Goal: Communication & Community: Connect with others

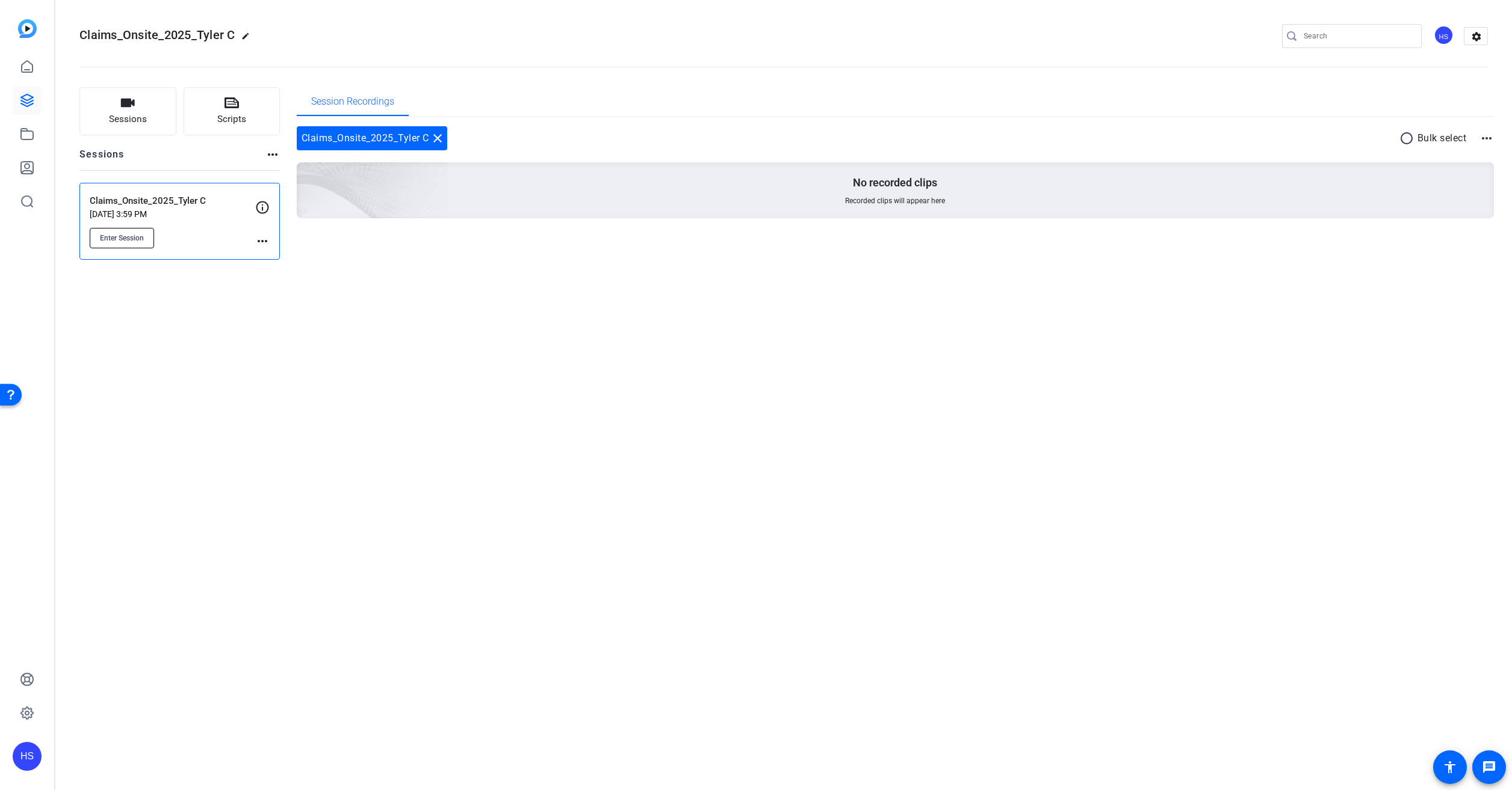
click at [120, 244] on button "Enter Session" at bounding box center [121, 238] width 64 height 21
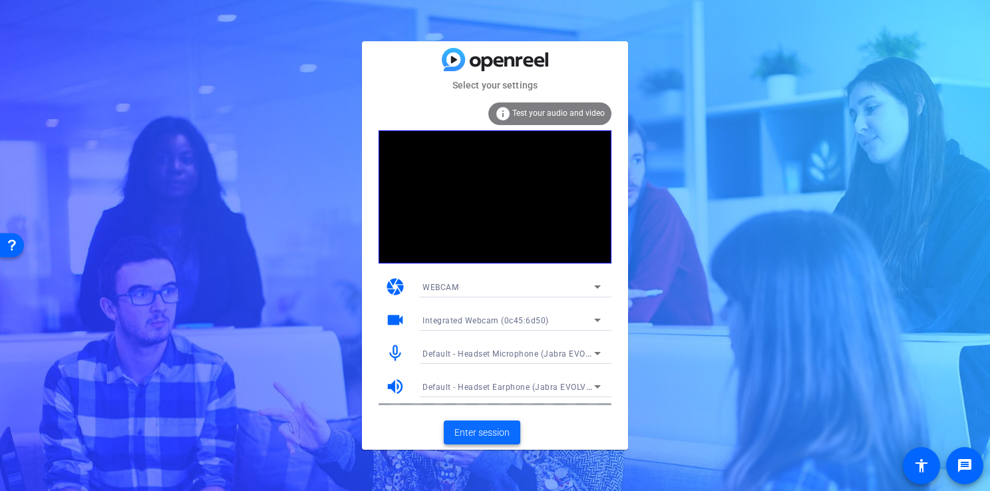
click at [506, 426] on span "Enter session" at bounding box center [481, 433] width 55 height 14
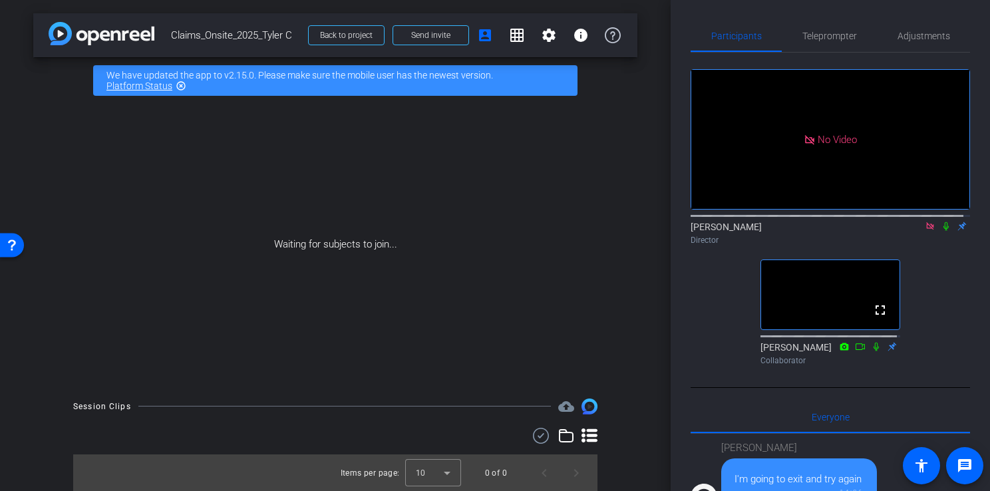
click at [926, 230] on icon at bounding box center [929, 225] width 7 height 7
click at [482, 32] on mat-icon "account_box" at bounding box center [485, 35] width 16 height 16
click at [445, 36] on span "Send invite" at bounding box center [430, 35] width 39 height 11
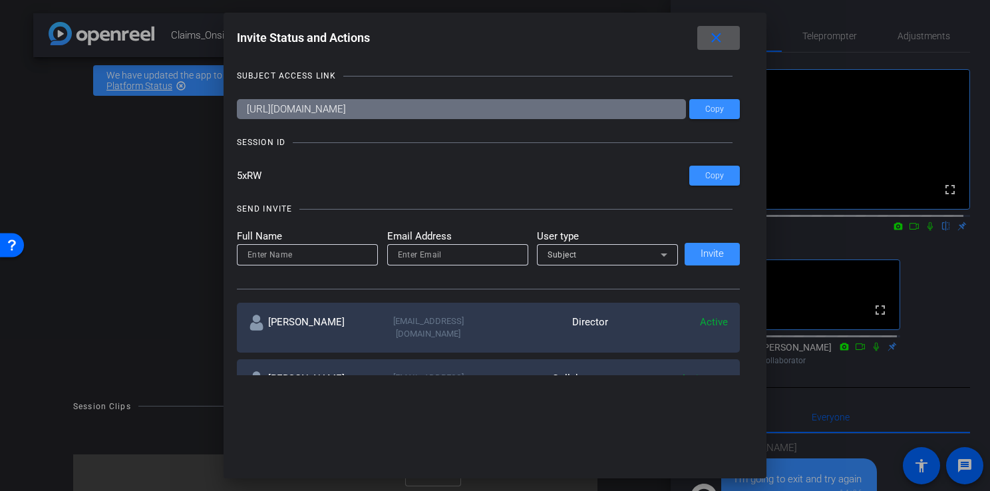
click at [292, 254] on input at bounding box center [308, 255] width 120 height 16
type input "Tyler Coleman"
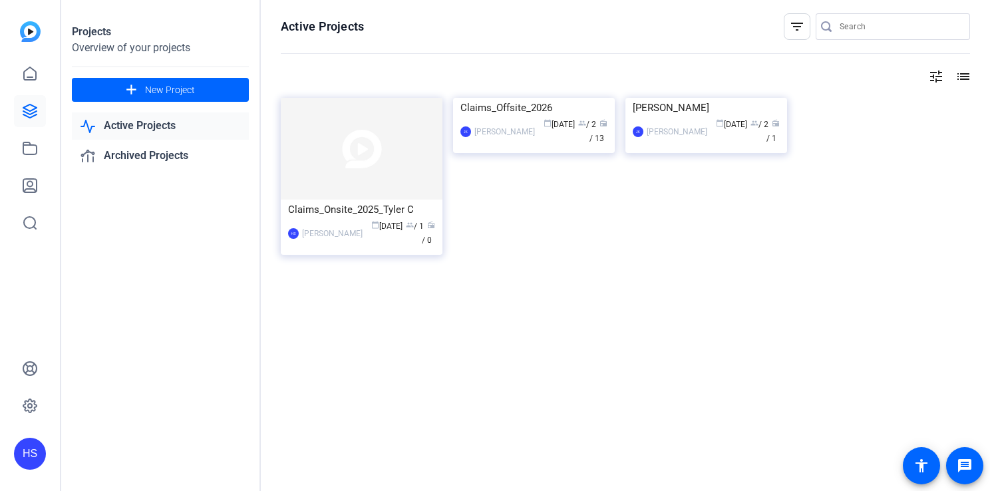
drag, startPoint x: 374, startPoint y: 183, endPoint x: 381, endPoint y: 188, distance: 8.7
click at [374, 183] on img at bounding box center [362, 149] width 162 height 102
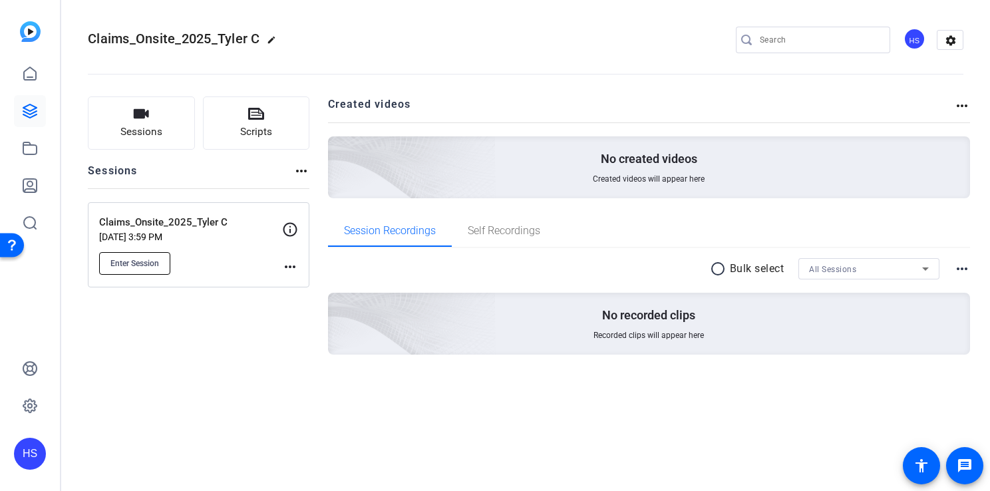
click at [146, 262] on span "Enter Session" at bounding box center [134, 263] width 49 height 11
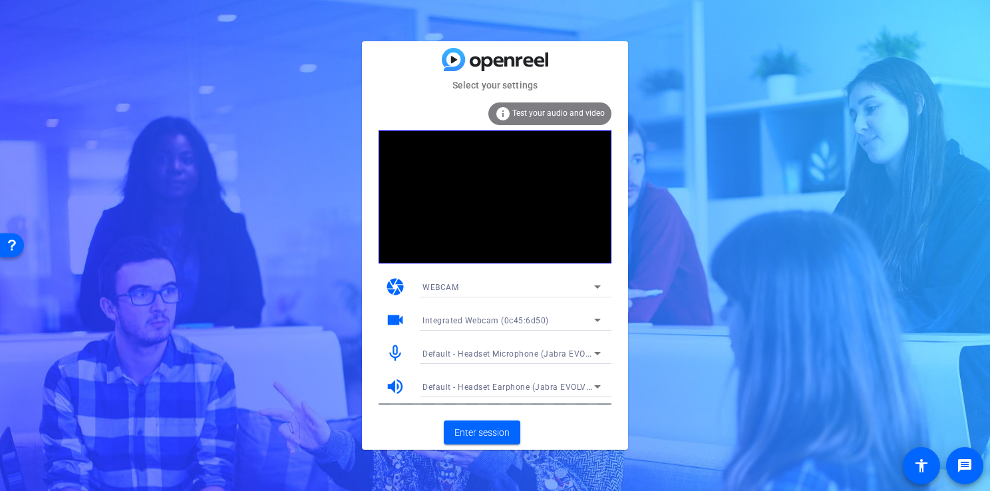
click at [544, 110] on span "Test your audio and video" at bounding box center [558, 112] width 92 height 9
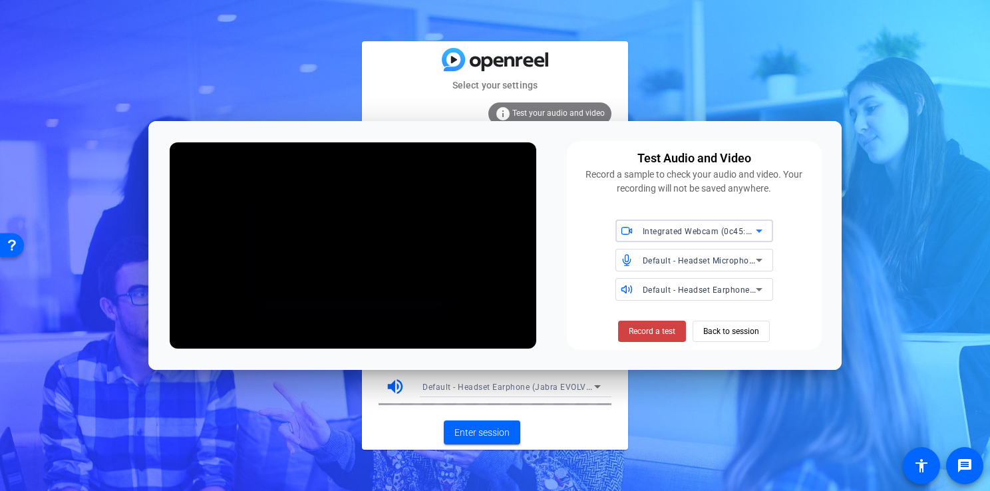
click at [719, 331] on span "Back to session" at bounding box center [731, 331] width 56 height 25
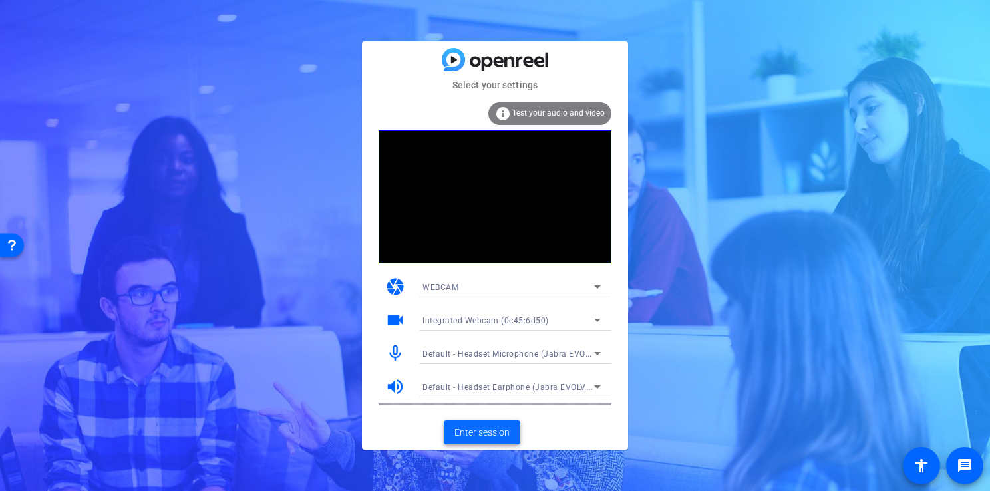
click at [508, 428] on span "Enter session" at bounding box center [481, 433] width 55 height 14
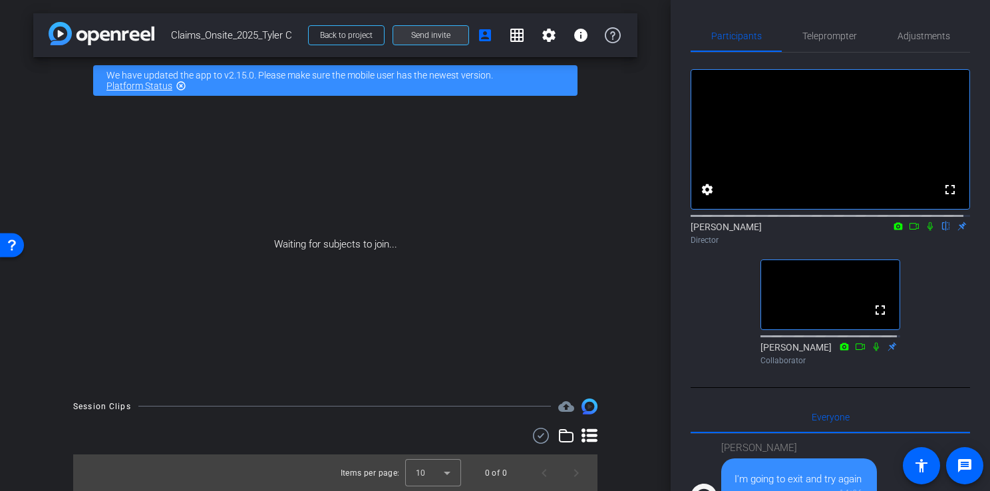
click at [412, 35] on span "Send invite" at bounding box center [430, 35] width 39 height 11
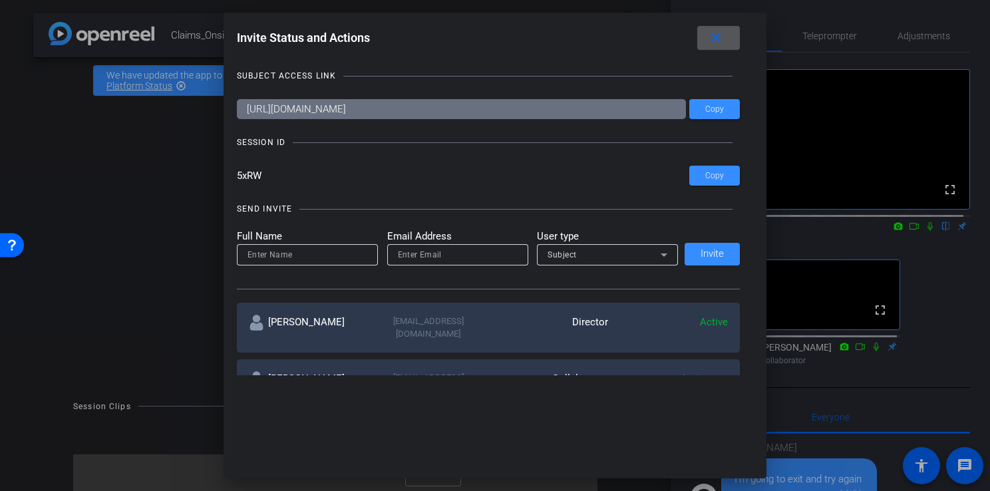
click at [306, 247] on input at bounding box center [308, 255] width 120 height 16
type input "Tyler Coleman"
type input "Tyler.Coleman@munichre.com"
click at [587, 255] on div "Subject" at bounding box center [604, 254] width 113 height 17
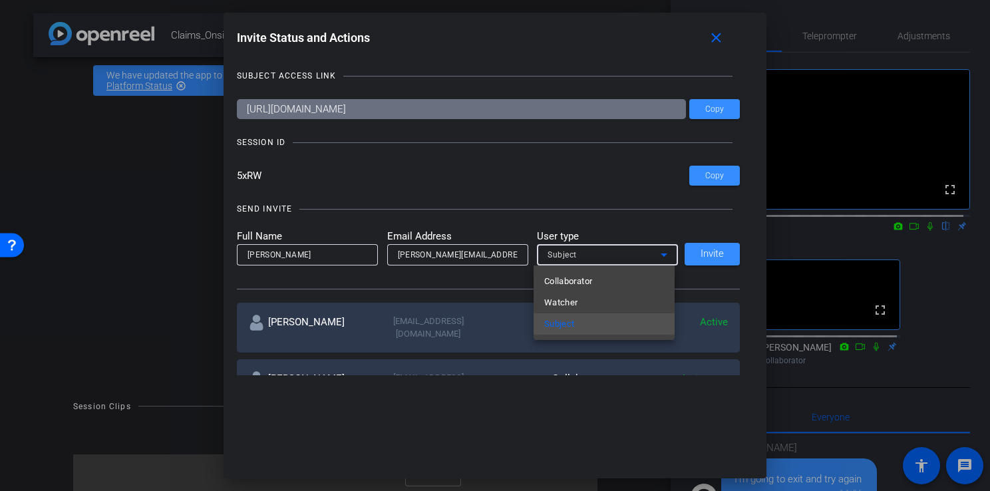
click at [588, 256] on div at bounding box center [495, 245] width 990 height 491
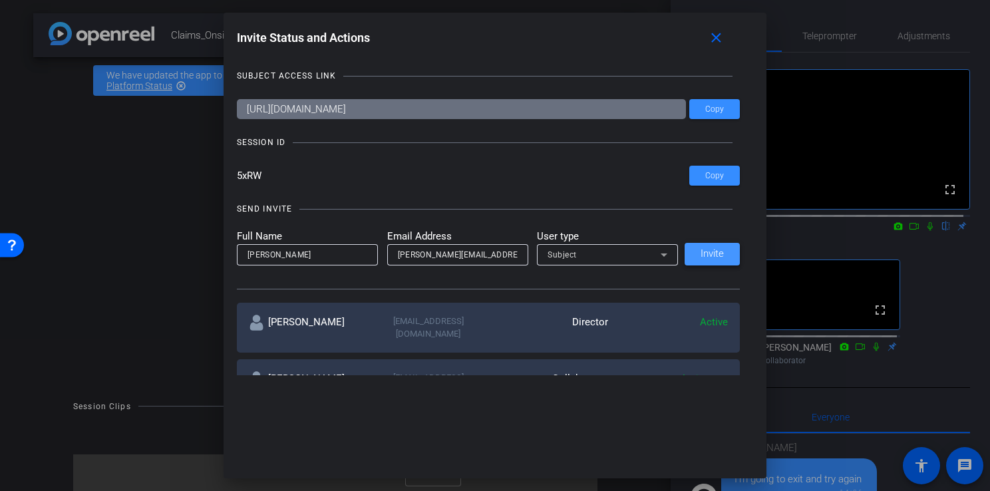
click at [701, 257] on span "Invite" at bounding box center [712, 254] width 23 height 10
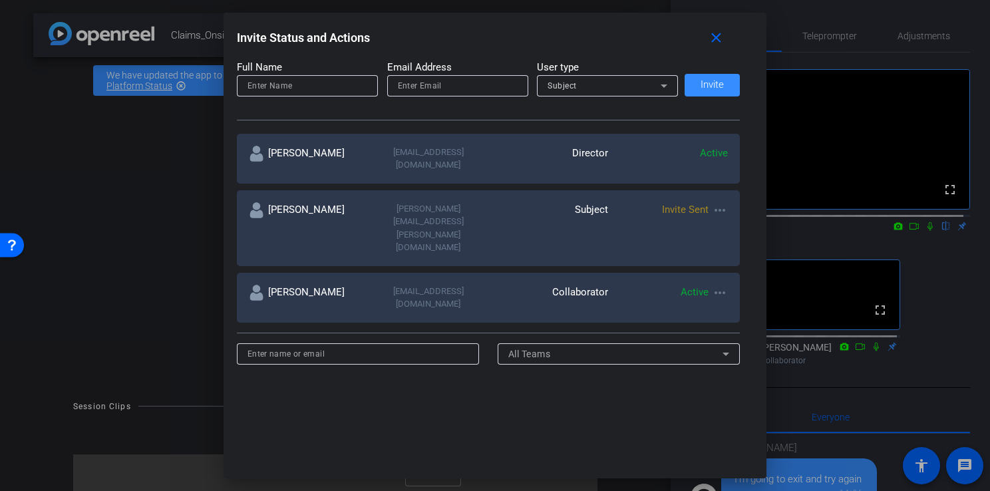
scroll to position [200, 0]
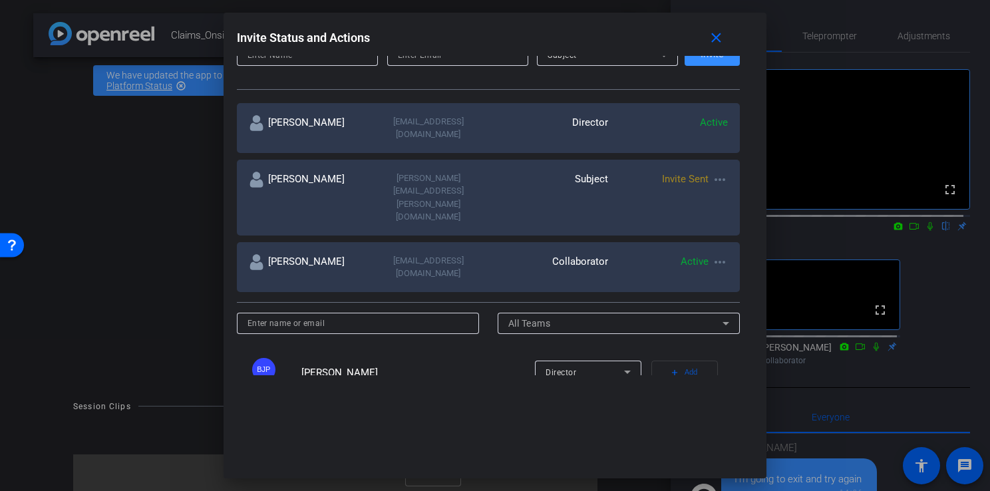
click at [721, 172] on mat-icon "more_horiz" at bounding box center [720, 180] width 16 height 16
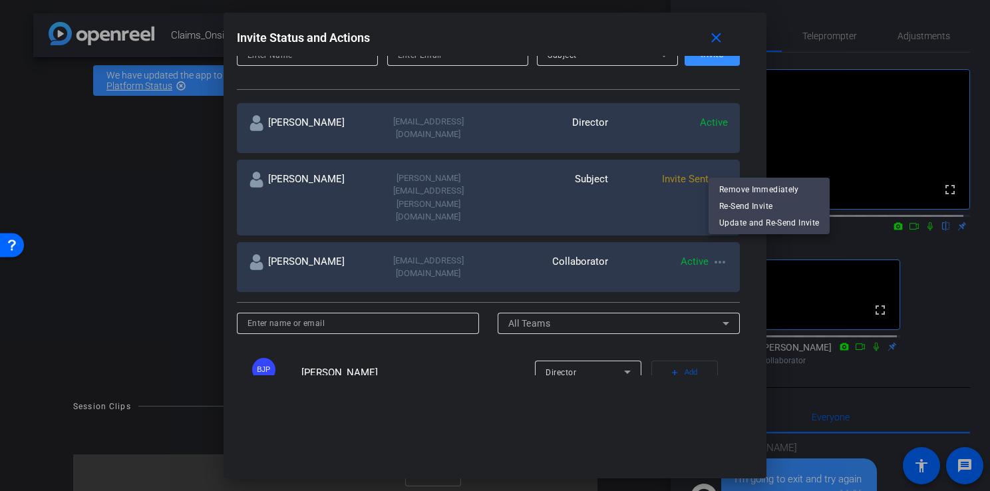
click at [719, 37] on div at bounding box center [495, 245] width 990 height 491
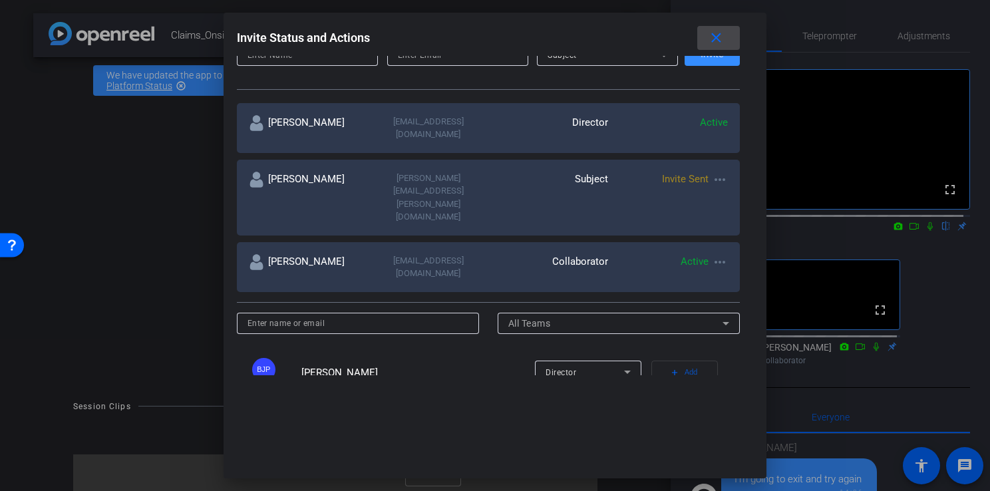
click at [717, 41] on mat-icon "close" at bounding box center [716, 38] width 17 height 17
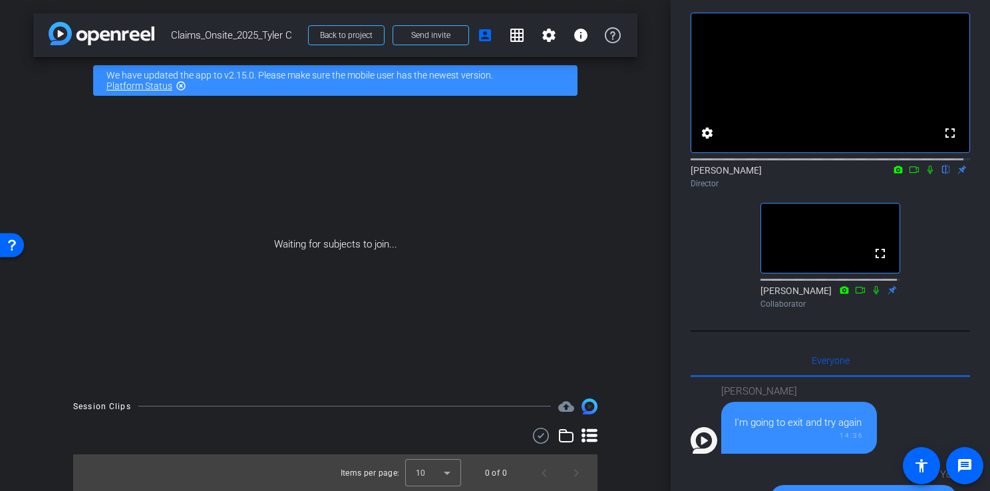
scroll to position [0, 0]
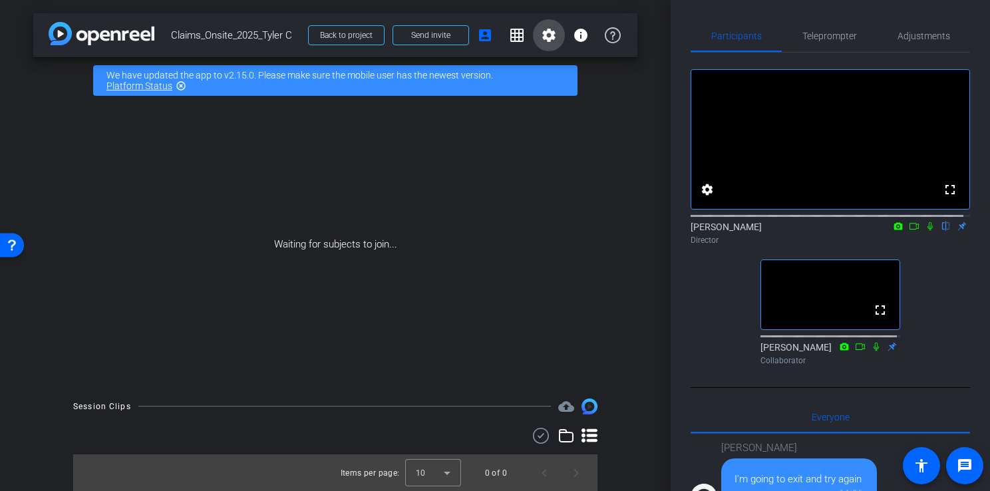
click at [551, 36] on mat-icon "settings" at bounding box center [549, 35] width 16 height 16
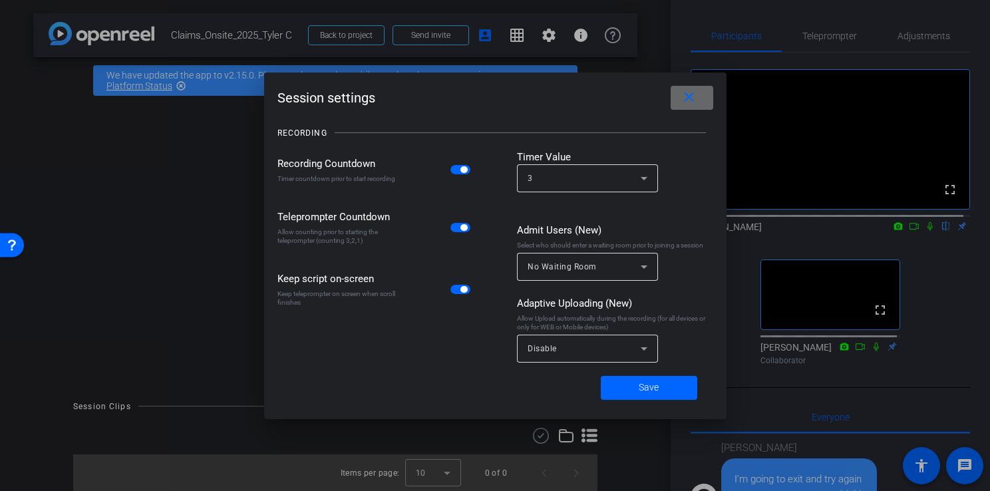
click at [695, 98] on mat-icon "close" at bounding box center [689, 97] width 17 height 17
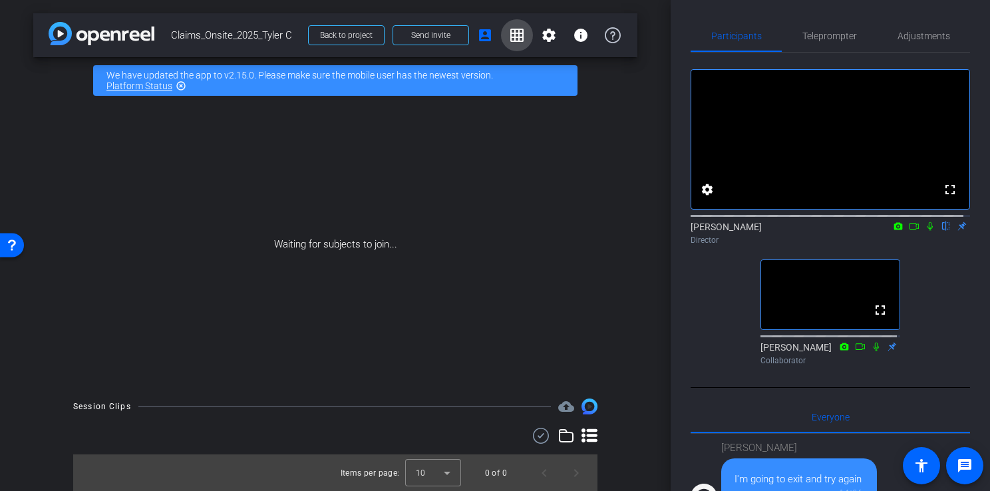
click at [511, 36] on mat-icon "grid_on" at bounding box center [517, 35] width 16 height 16
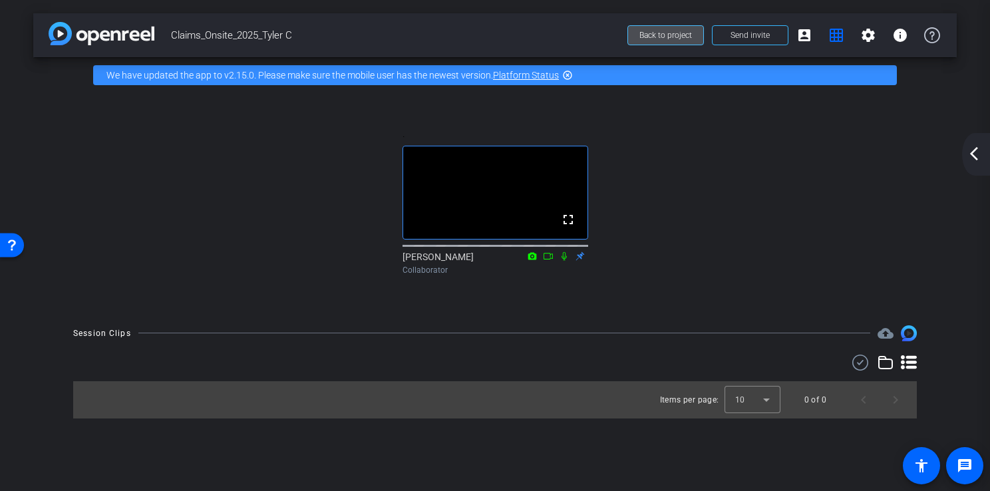
click at [647, 39] on span "Back to project" at bounding box center [665, 35] width 53 height 9
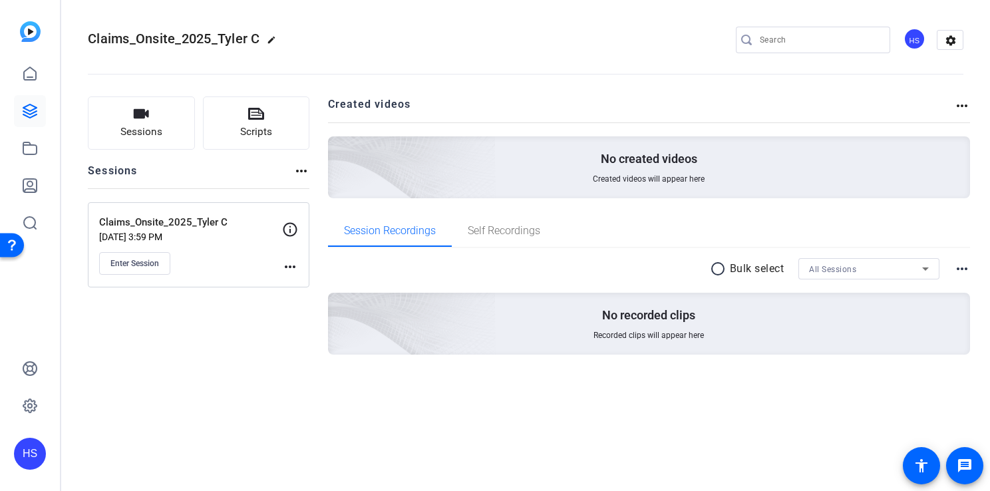
click at [289, 265] on mat-icon "more_horiz" at bounding box center [290, 267] width 16 height 16
click at [289, 265] on div at bounding box center [495, 245] width 990 height 491
click at [142, 266] on span "Enter Session" at bounding box center [134, 263] width 49 height 11
click at [146, 266] on span "Enter Session" at bounding box center [134, 263] width 49 height 11
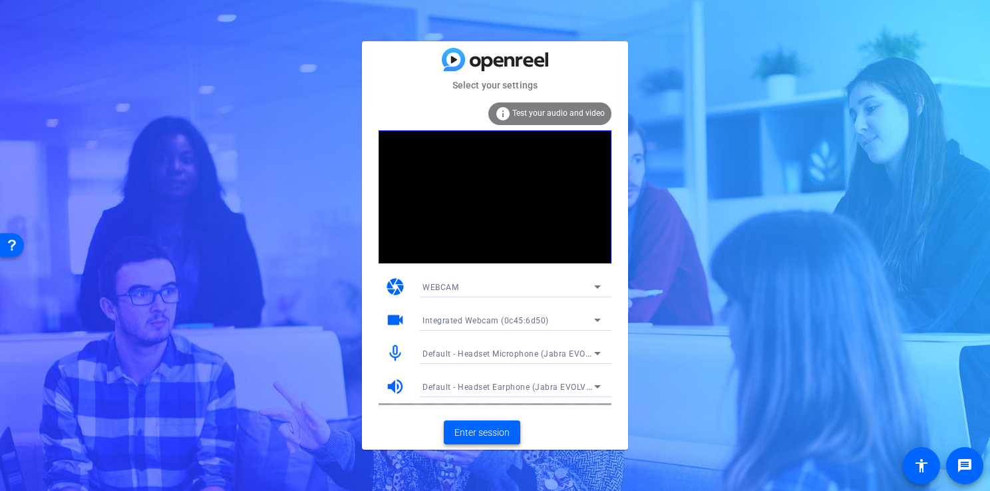
click at [479, 434] on span "Enter session" at bounding box center [481, 433] width 55 height 14
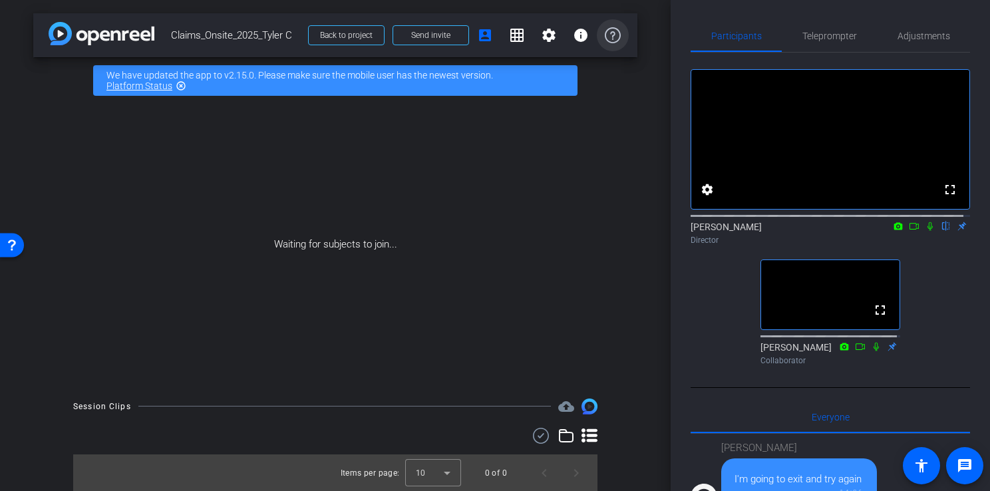
click at [610, 28] on icon at bounding box center [613, 35] width 16 height 16
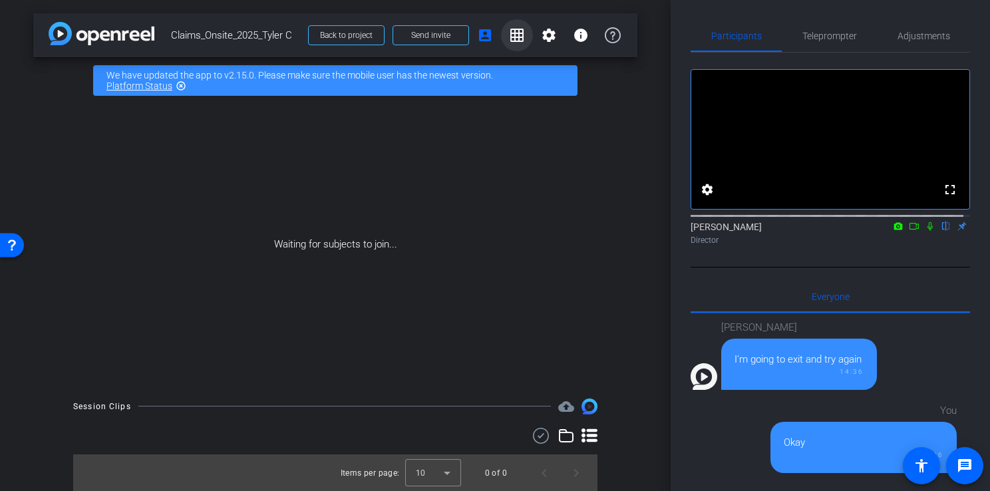
click at [518, 36] on mat-icon "grid_on" at bounding box center [517, 35] width 16 height 16
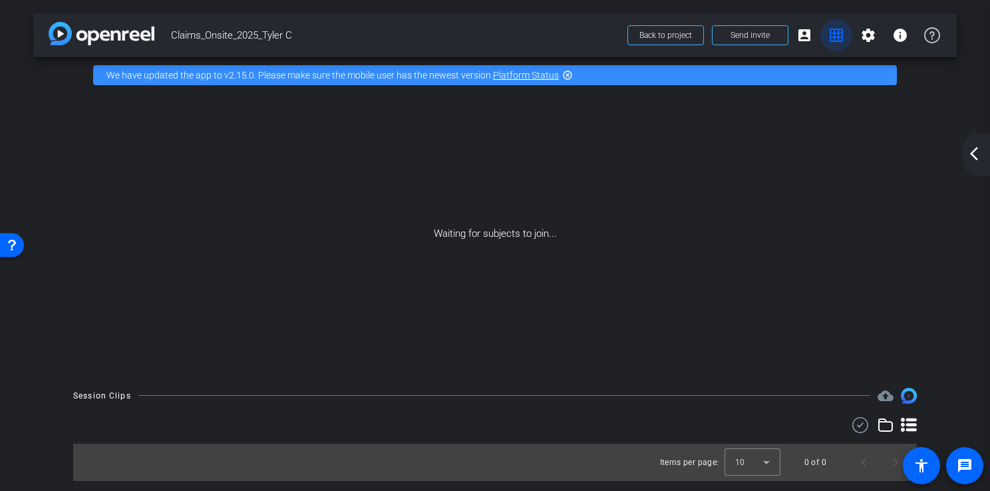
click at [838, 33] on mat-icon "grid_on" at bounding box center [836, 35] width 16 height 16
click at [806, 30] on mat-icon "account_box" at bounding box center [805, 35] width 16 height 16
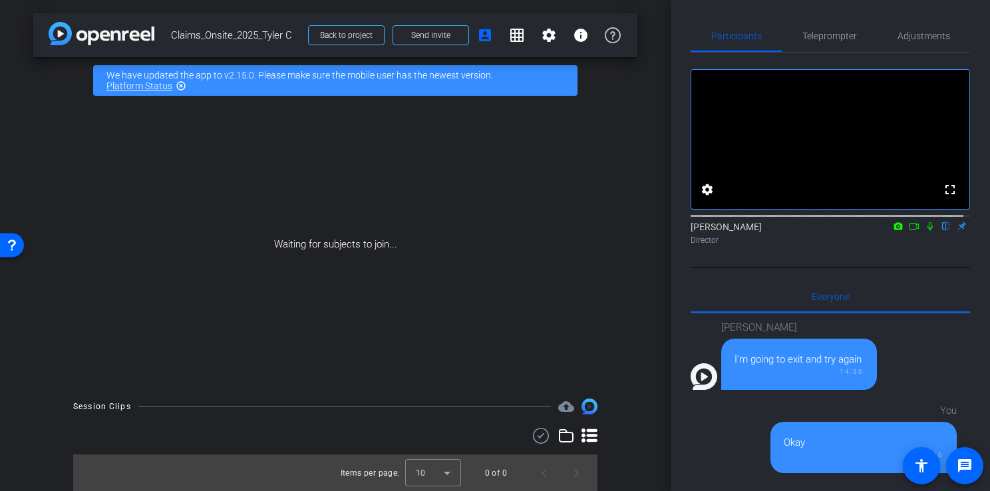
click at [588, 406] on img at bounding box center [590, 407] width 16 height 16
click at [592, 436] on icon at bounding box center [590, 436] width 16 height 14
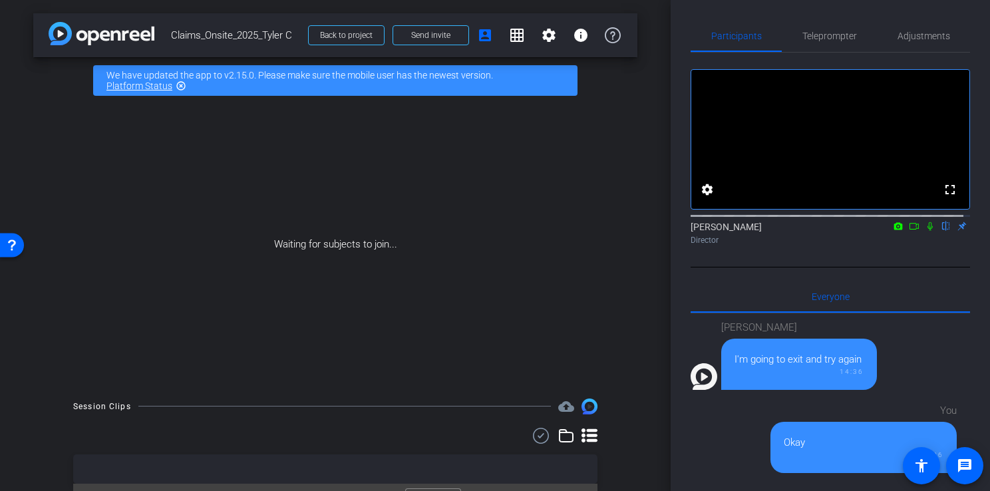
scroll to position [29, 0]
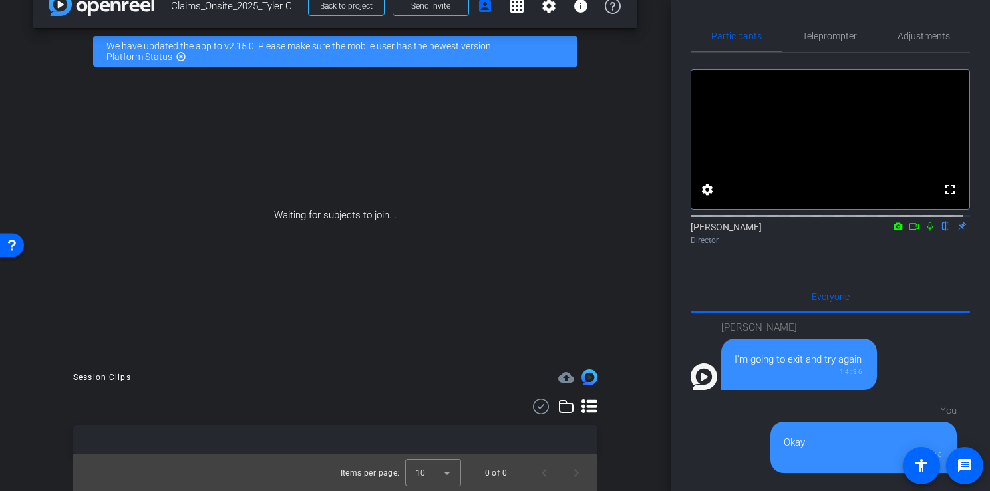
click at [559, 406] on icon at bounding box center [566, 407] width 16 height 16
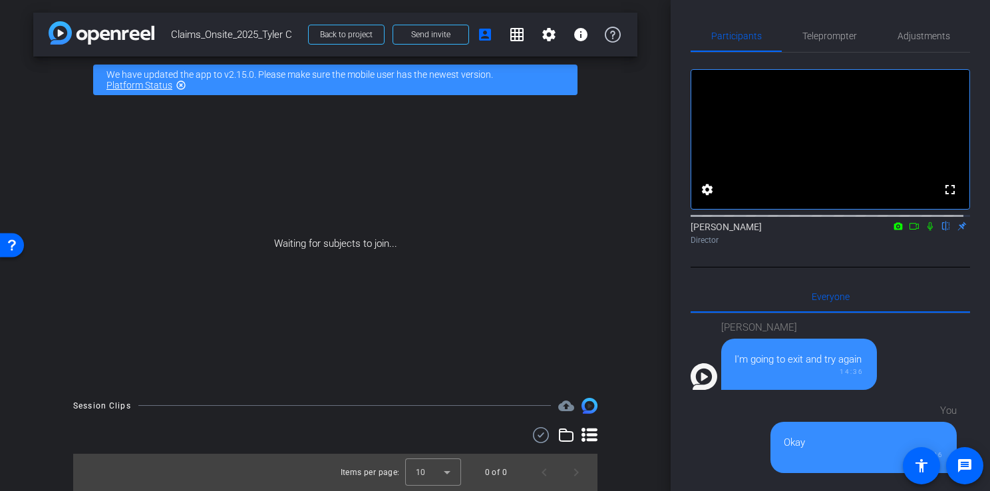
scroll to position [0, 0]
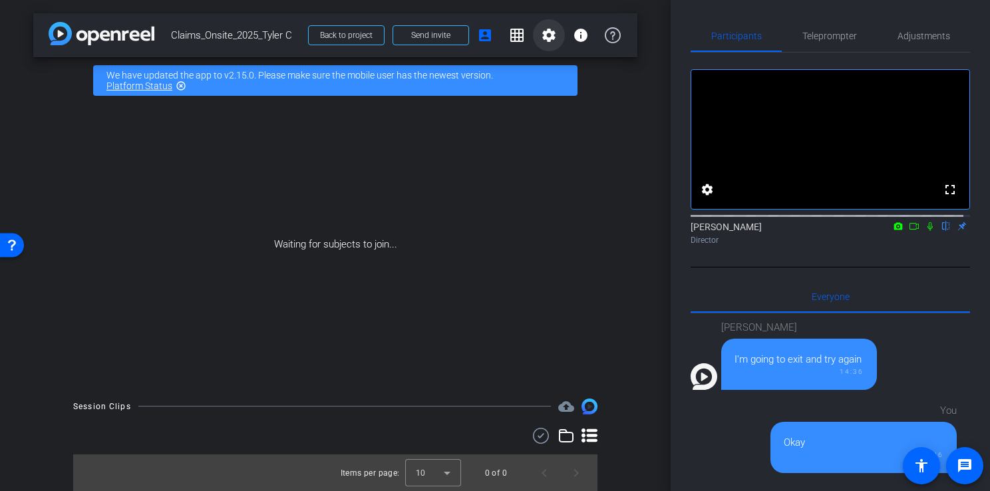
click at [546, 39] on mat-icon "settings" at bounding box center [549, 35] width 16 height 16
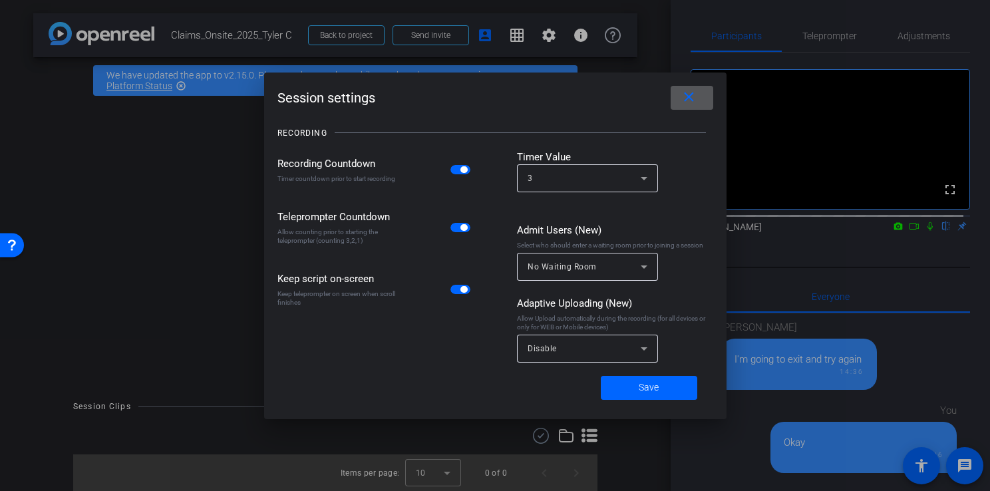
click at [578, 164] on div "Timer Value 3" at bounding box center [615, 180] width 196 height 60
click at [576, 182] on div "3" at bounding box center [584, 178] width 113 height 17
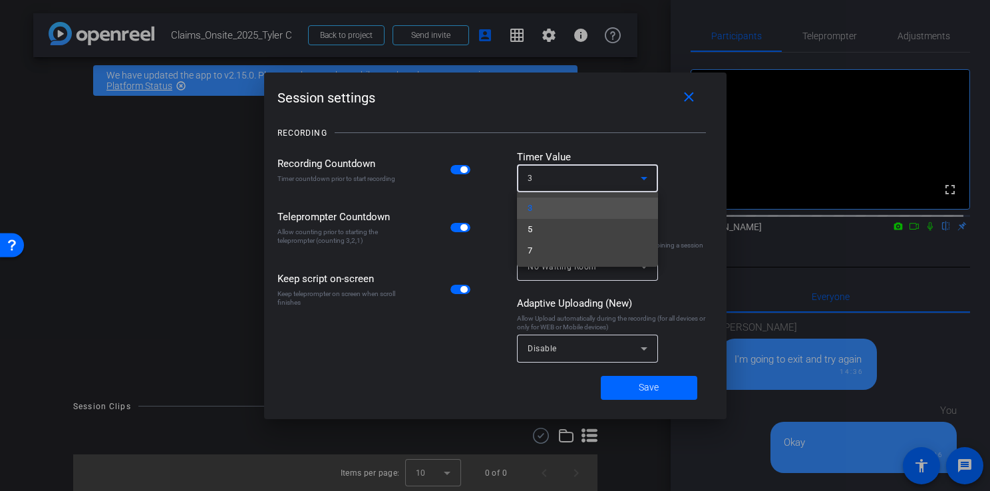
click at [555, 232] on mat-option "5" at bounding box center [587, 229] width 141 height 21
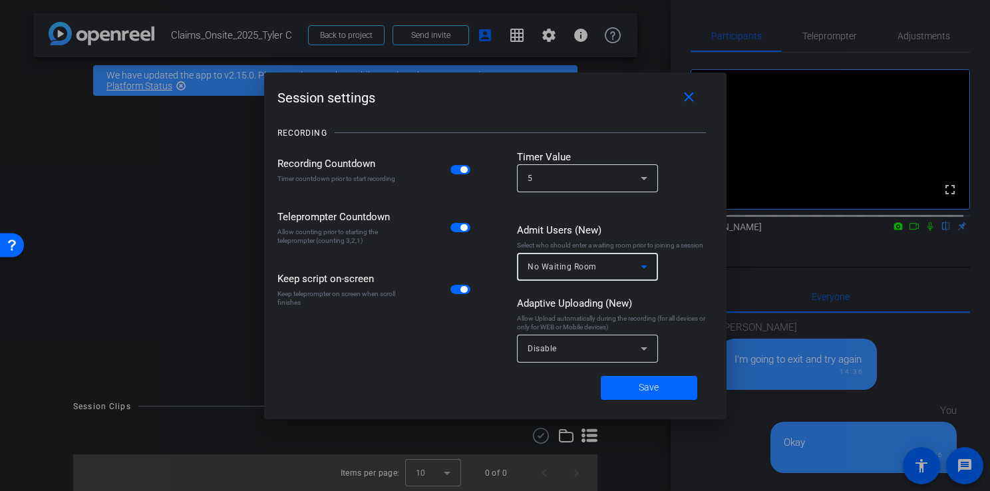
click at [600, 263] on div "No Waiting Room" at bounding box center [584, 266] width 113 height 17
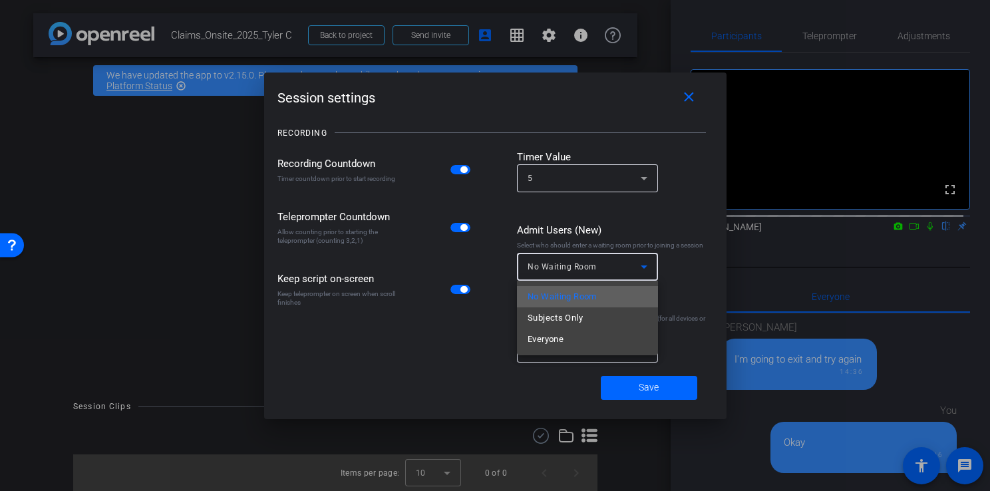
click at [585, 297] on span "No Waiting Room" at bounding box center [562, 297] width 69 height 16
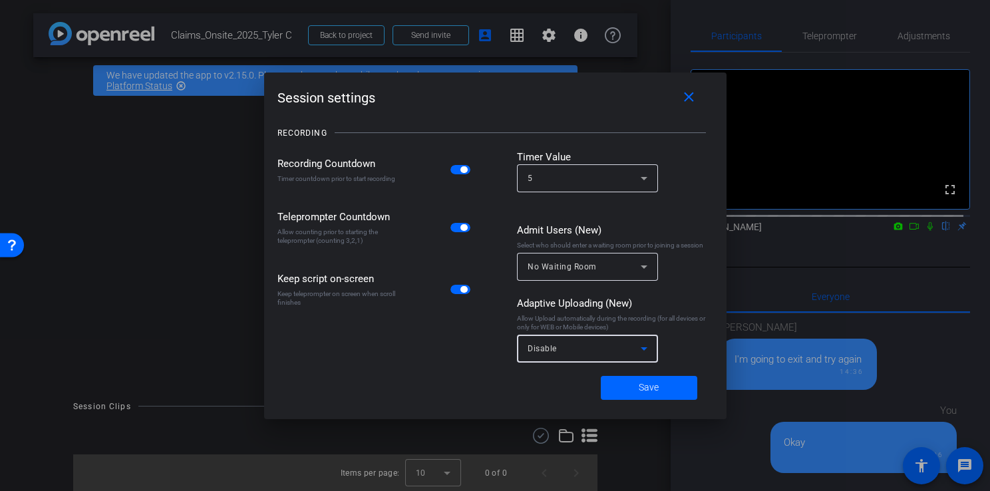
click at [577, 353] on div "Disable" at bounding box center [584, 348] width 113 height 17
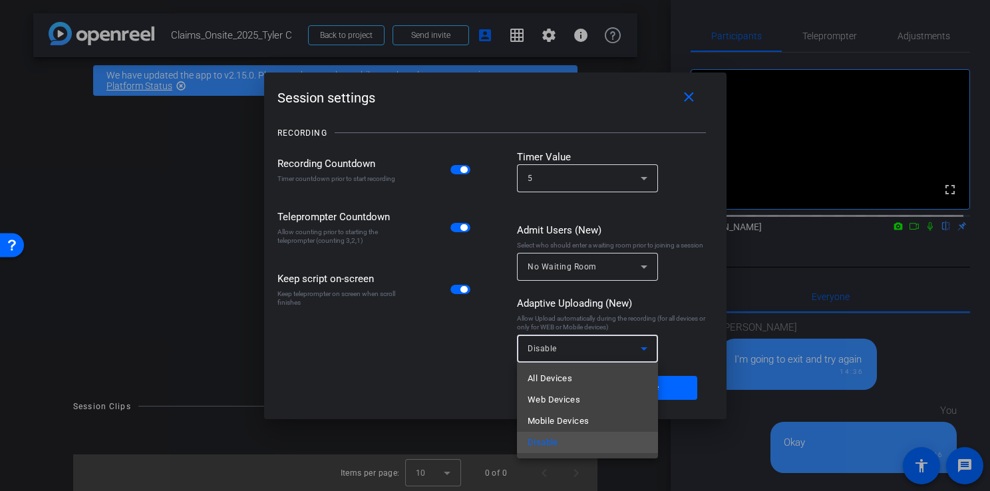
click at [576, 353] on div at bounding box center [495, 245] width 990 height 491
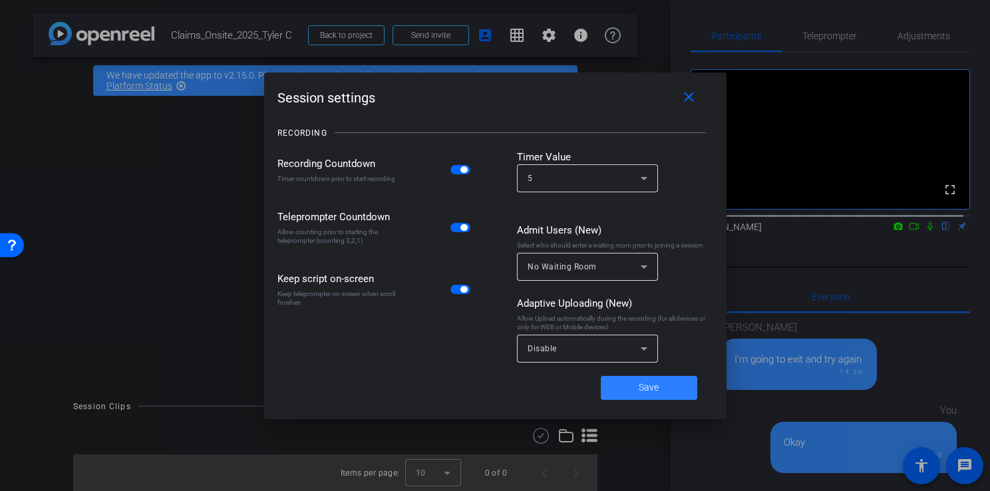
click at [647, 385] on span "Save" at bounding box center [649, 388] width 20 height 14
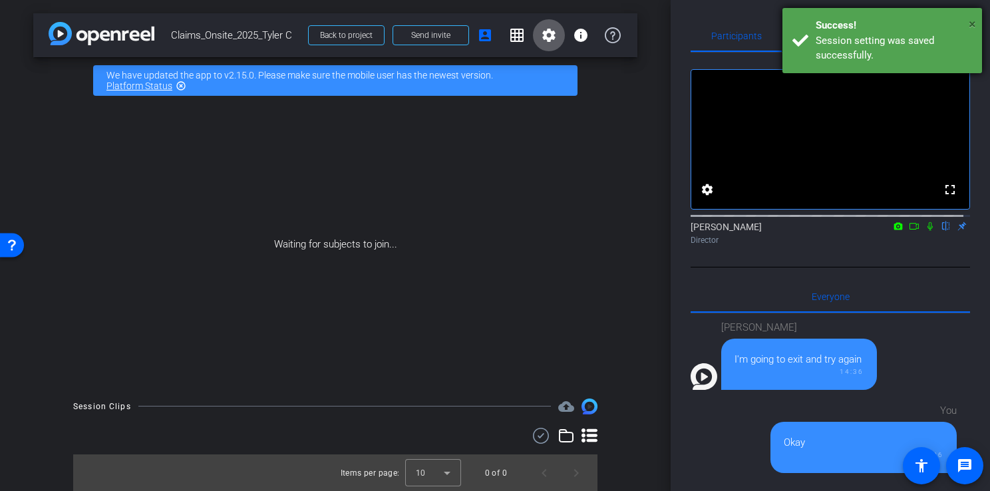
click at [972, 21] on span "×" at bounding box center [972, 24] width 7 height 16
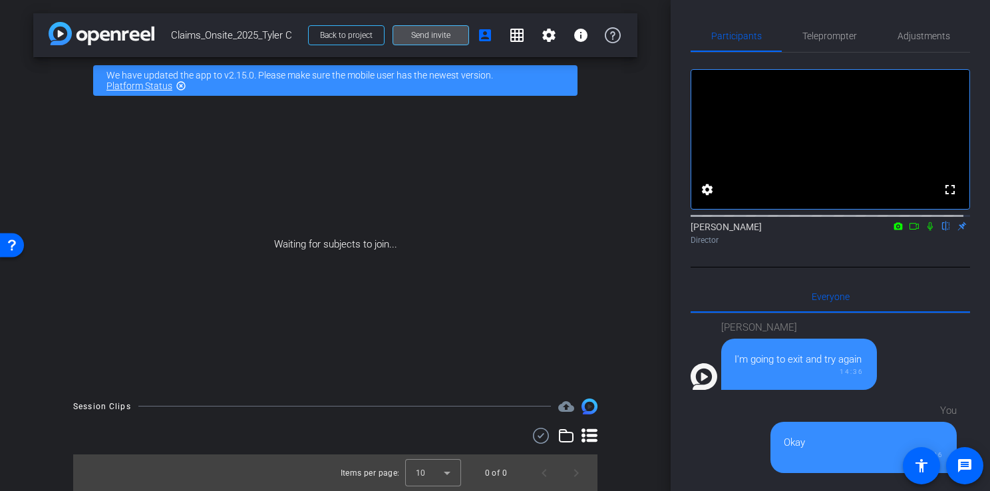
click at [446, 36] on span "Send invite" at bounding box center [430, 35] width 39 height 11
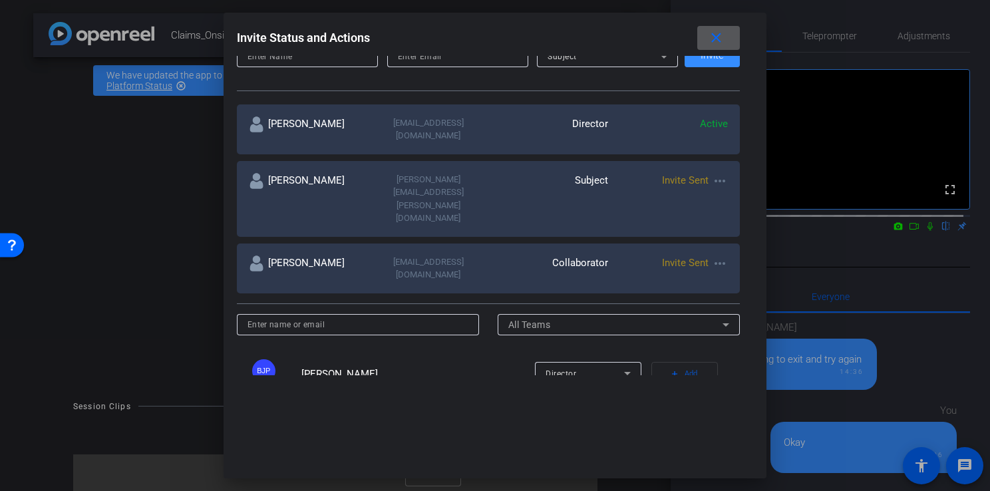
scroll to position [200, 0]
click at [716, 172] on mat-icon "more_horiz" at bounding box center [720, 180] width 16 height 16
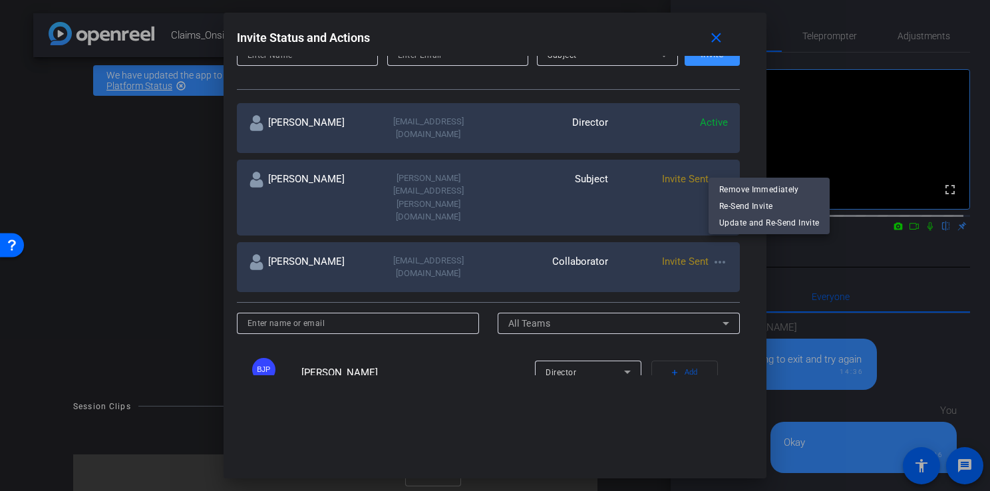
drag, startPoint x: 754, startPoint y: 273, endPoint x: 752, endPoint y: 328, distance: 55.3
click at [752, 329] on div at bounding box center [495, 245] width 990 height 491
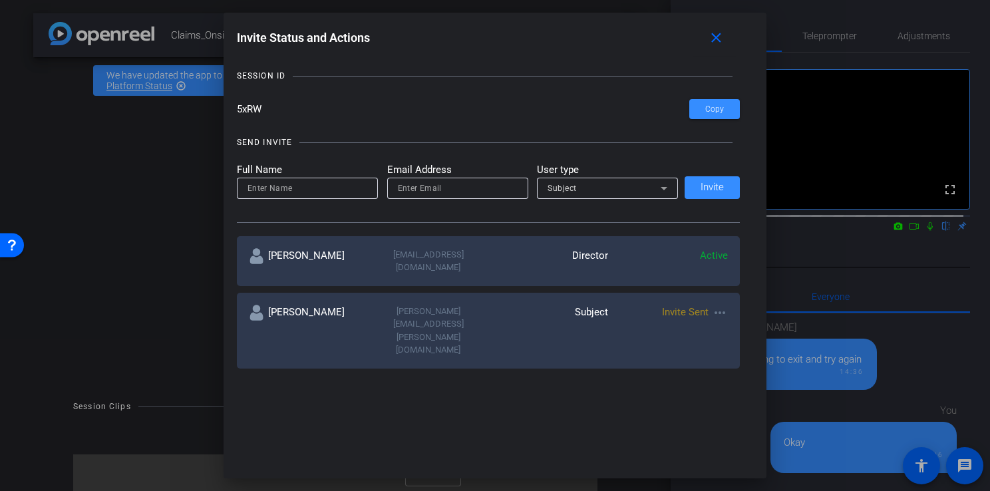
scroll to position [0, 0]
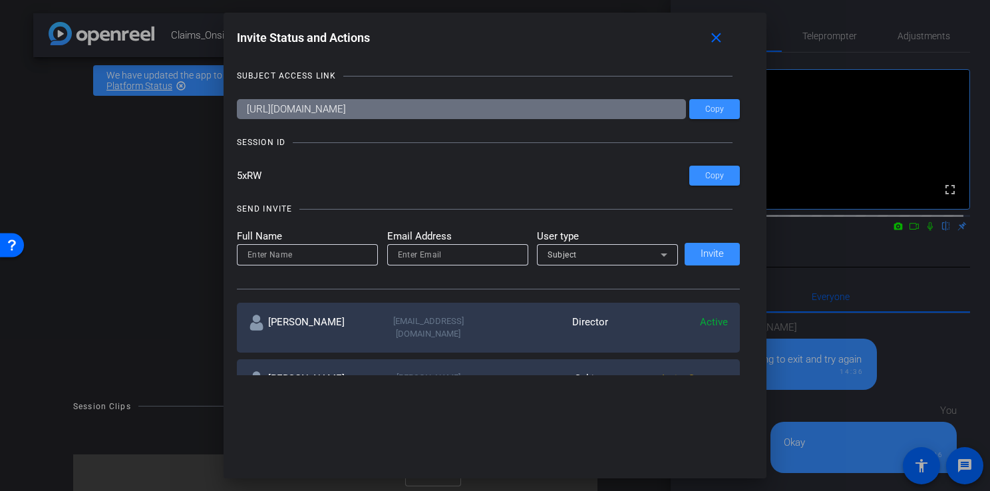
drag, startPoint x: 524, startPoint y: 107, endPoint x: 196, endPoint y: 102, distance: 328.1
click at [196, 102] on div "Invite Status and Actions close SUBJECT ACCESS LINK https://capture.openreel.co…" at bounding box center [495, 245] width 990 height 491
click at [718, 35] on mat-icon "close" at bounding box center [716, 38] width 17 height 17
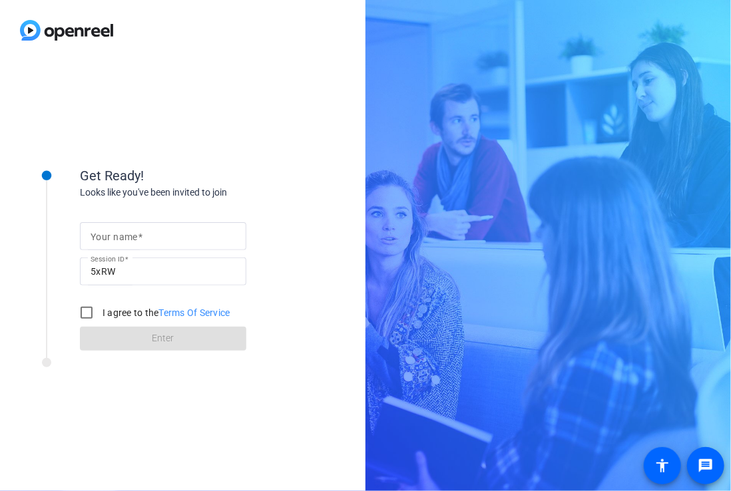
click at [166, 238] on input "Your name" at bounding box center [162, 236] width 145 height 16
click at [241, 208] on div "Your name Session ID 5xRW I agree to the Terms Of Service Enter" at bounding box center [213, 275] width 266 height 151
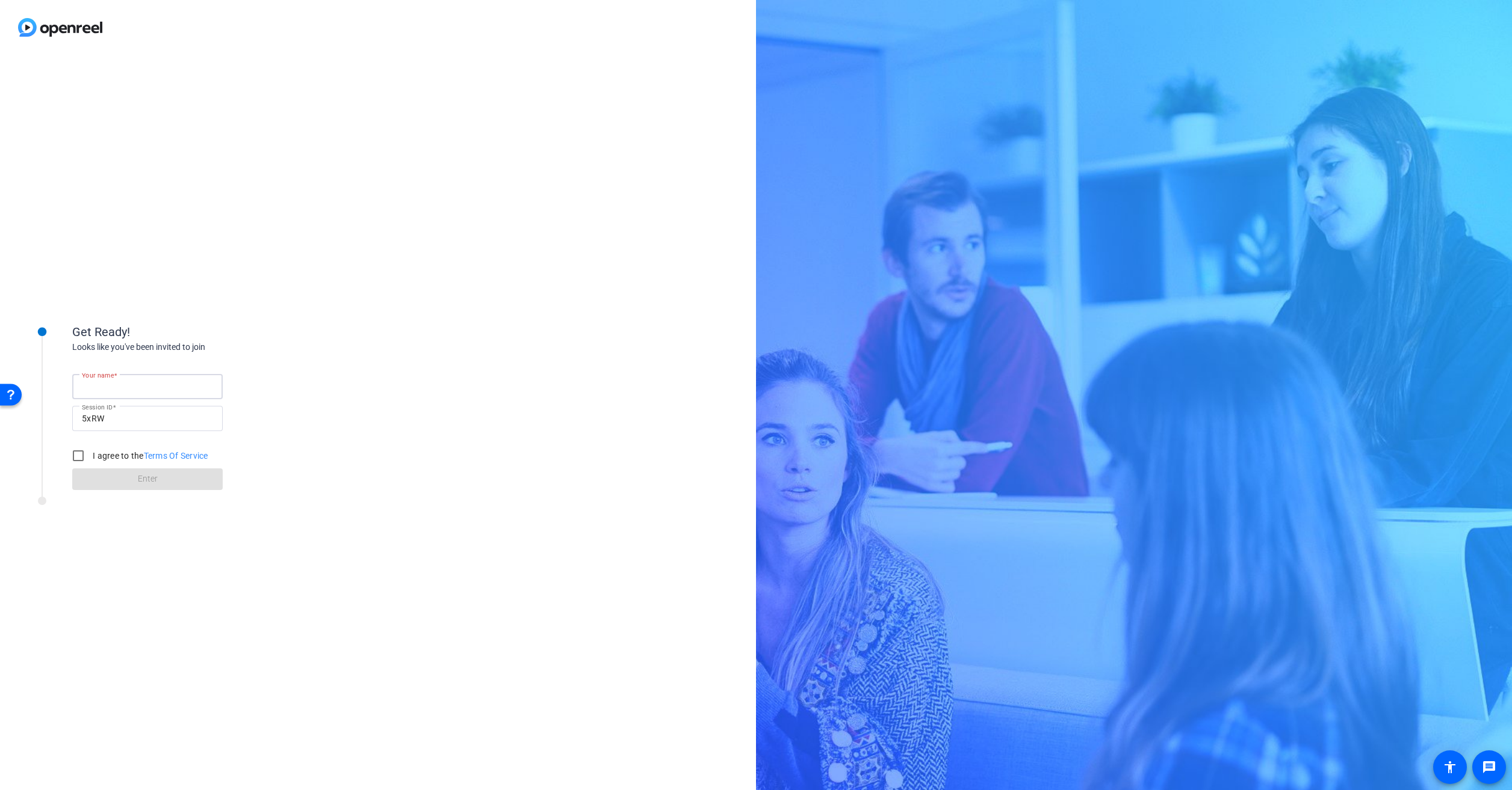
click at [154, 390] on input "Your name" at bounding box center [146, 387] width 131 height 14
type input "H"
type input "Tyl"
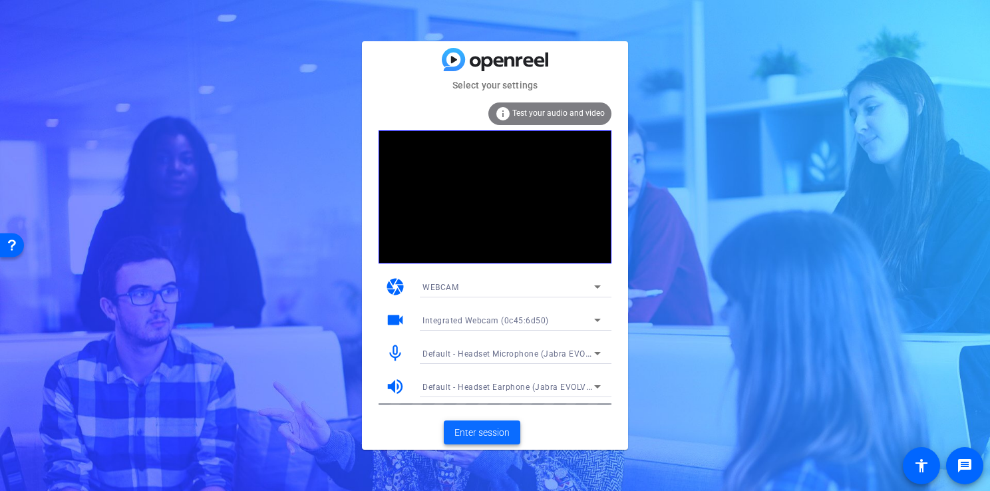
click at [474, 427] on span "Enter session" at bounding box center [481, 433] width 55 height 14
